Goal: Browse casually

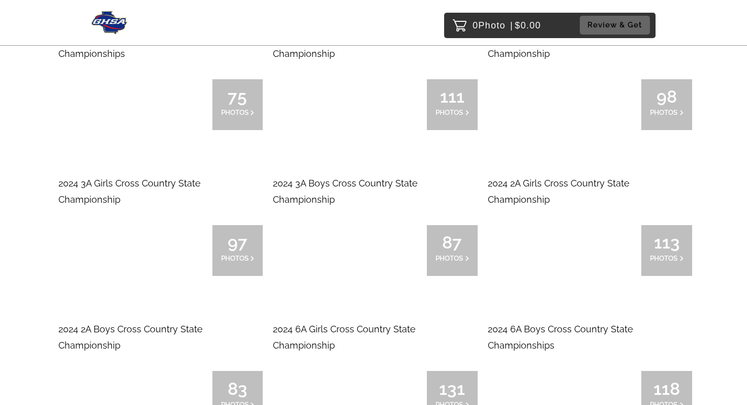
scroll to position [3351, 0]
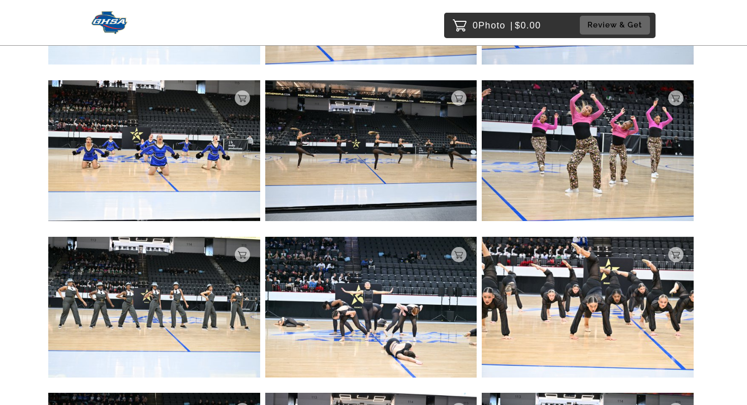
scroll to position [1110, 0]
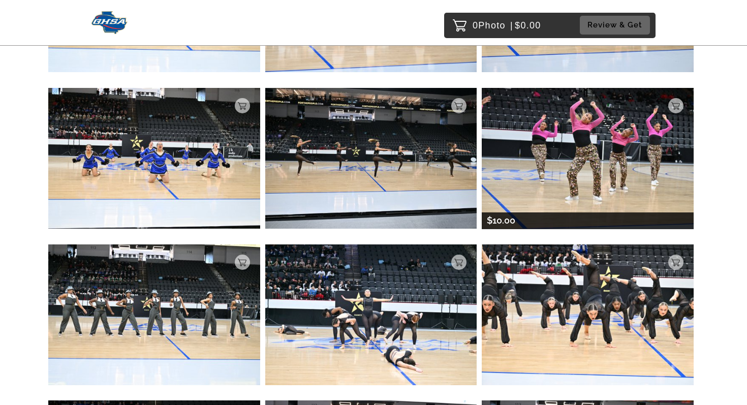
click at [628, 151] on img at bounding box center [588, 158] width 212 height 141
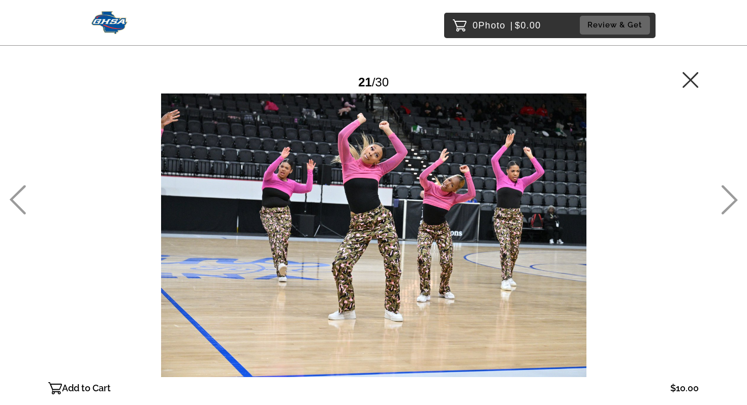
click at [692, 77] on icon at bounding box center [691, 80] width 16 height 16
